Goal: Transaction & Acquisition: Subscribe to service/newsletter

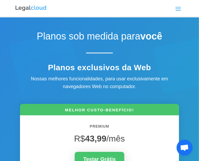
click at [178, 11] on span at bounding box center [178, 8] width 9 height 9
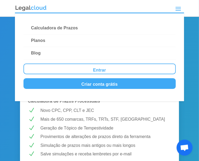
scroll to position [133, 0]
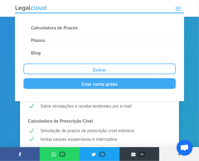
click at [177, 11] on span at bounding box center [178, 8] width 9 height 9
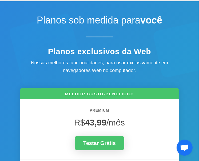
scroll to position [0, 0]
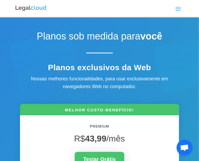
click at [24, 11] on img at bounding box center [31, 8] width 32 height 7
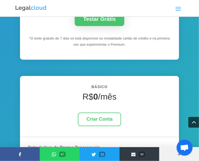
scroll to position [321, 0]
